Goal: Entertainment & Leisure: Consume media (video, audio)

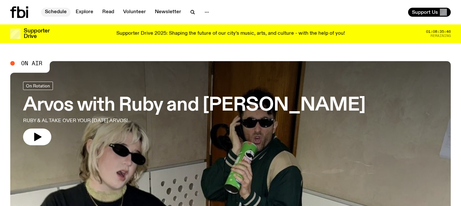
click at [58, 9] on link "Schedule" at bounding box center [56, 12] width 30 height 9
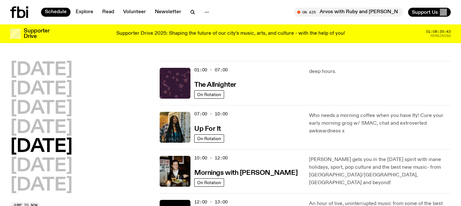
click at [44, 149] on h2 "[DATE]" at bounding box center [41, 147] width 62 height 18
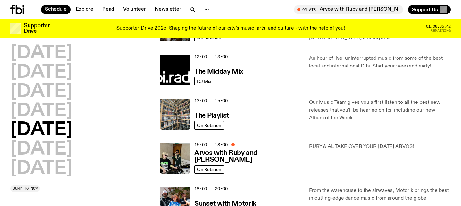
scroll to position [142, 0]
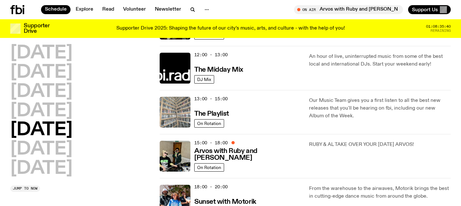
click at [181, 117] on img at bounding box center [175, 112] width 31 height 31
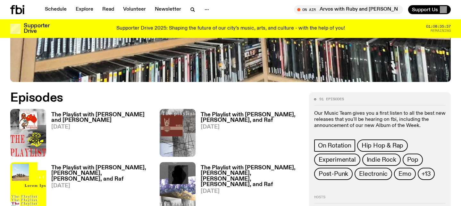
scroll to position [252, 0]
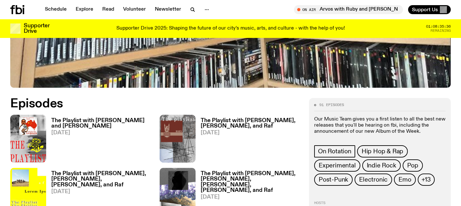
click at [104, 122] on h3 "The Playlist with [PERSON_NAME] and [PERSON_NAME]" at bounding box center [101, 123] width 101 height 11
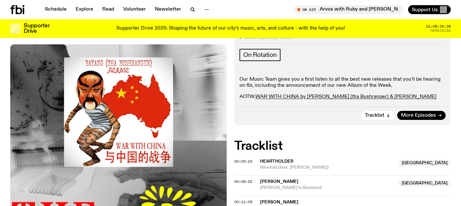
scroll to position [149, 0]
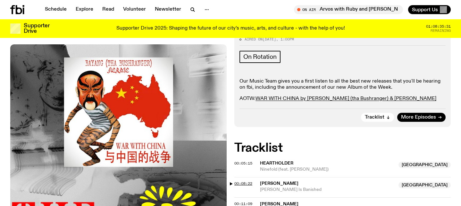
click at [235, 181] on span "00:08:22" at bounding box center [244, 183] width 18 height 5
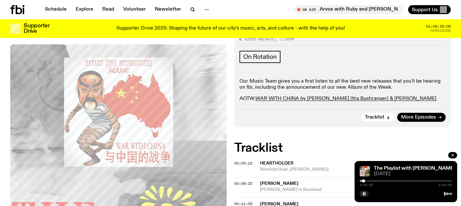
drag, startPoint x: 368, startPoint y: 180, endPoint x: 364, endPoint y: 182, distance: 4.1
click at [364, 182] on div at bounding box center [363, 180] width 3 height 3
click at [362, 182] on div at bounding box center [362, 180] width 3 height 3
click at [364, 180] on div at bounding box center [363, 180] width 3 height 3
click at [365, 181] on div at bounding box center [364, 180] width 3 height 3
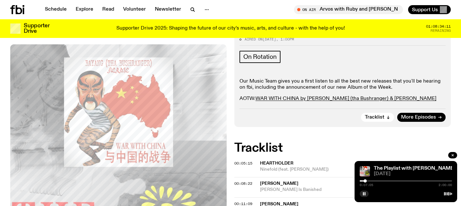
click at [365, 181] on div at bounding box center [365, 180] width 3 height 3
click at [367, 181] on div at bounding box center [366, 180] width 3 height 3
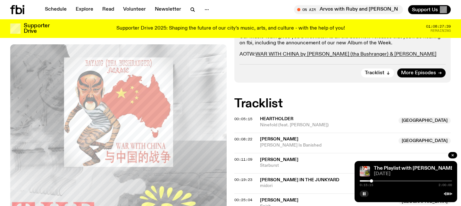
scroll to position [196, 0]
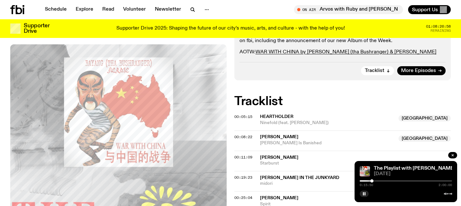
click at [372, 181] on div at bounding box center [372, 180] width 3 height 3
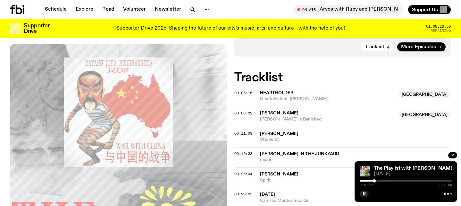
scroll to position [223, 0]
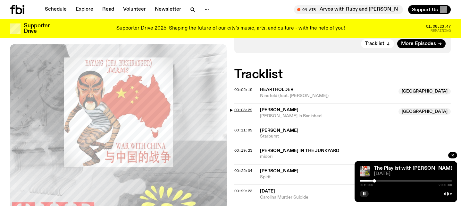
click at [236, 107] on span "00:08:22" at bounding box center [244, 109] width 18 height 5
click at [366, 182] on div at bounding box center [365, 180] width 3 height 3
click at [364, 195] on button "button" at bounding box center [364, 193] width 9 height 6
